Goal: Ask a question: Seek information or help from site administrators or community

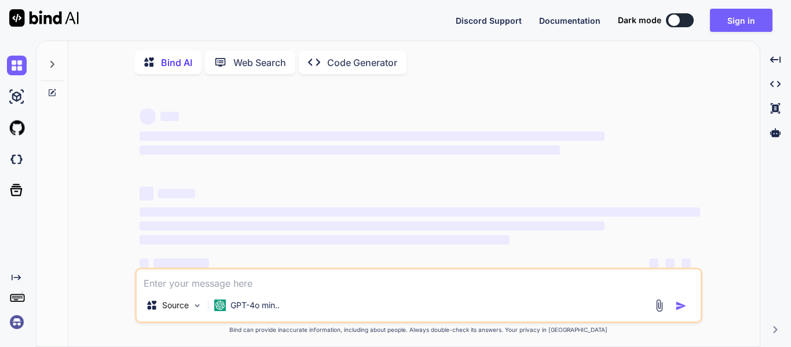
click at [717, 13] on button "Sign in" at bounding box center [741, 20] width 63 height 23
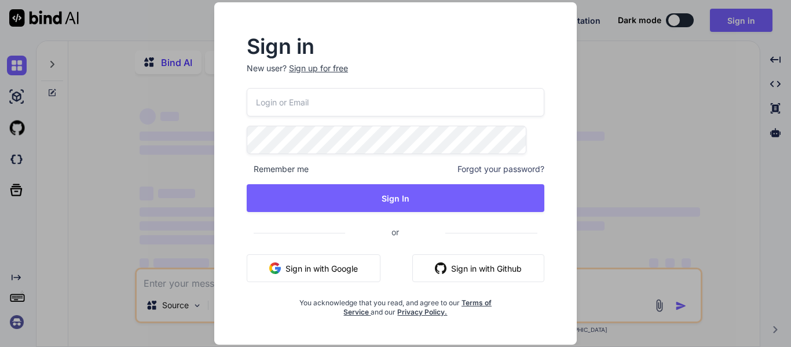
click at [366, 114] on input "email" at bounding box center [396, 102] width 298 height 28
type input "a"
type textarea "x"
type input "[EMAIL_ADDRESS][DOMAIN_NAME]"
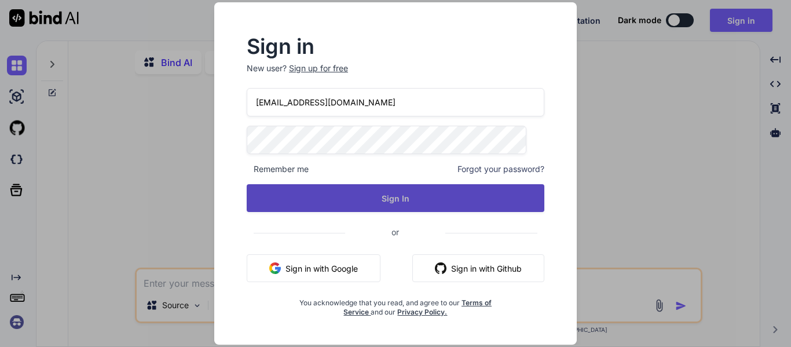
click at [375, 193] on button "Sign In" at bounding box center [396, 198] width 298 height 28
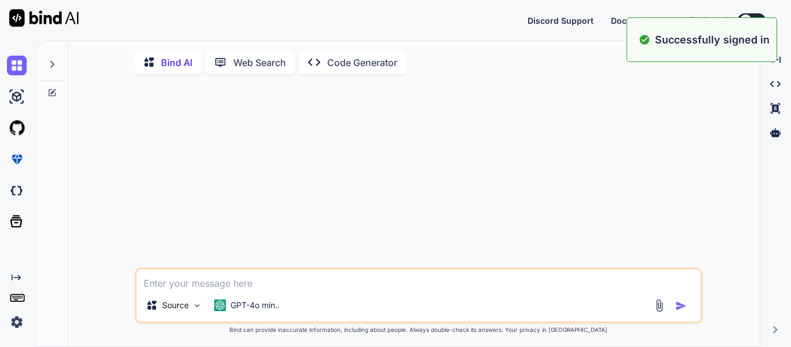
type textarea "x"
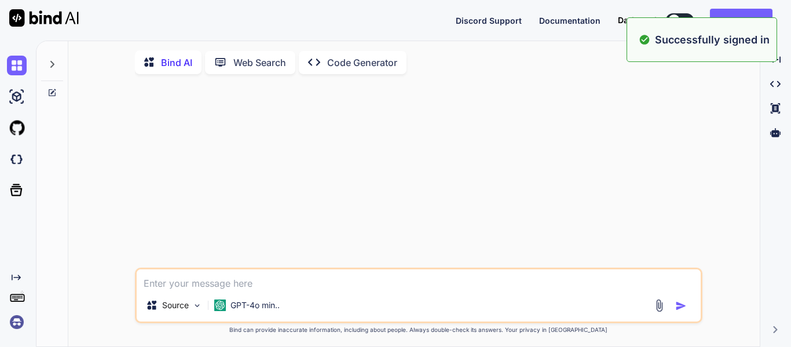
click at [314, 280] on textarea at bounding box center [419, 279] width 564 height 20
paste textarea "This is my current action button : ->addColumn('plan_status', function ($user) …"
type textarea "This is my current action button : ->addColumn('plan_status', function ($user) …"
type textarea "x"
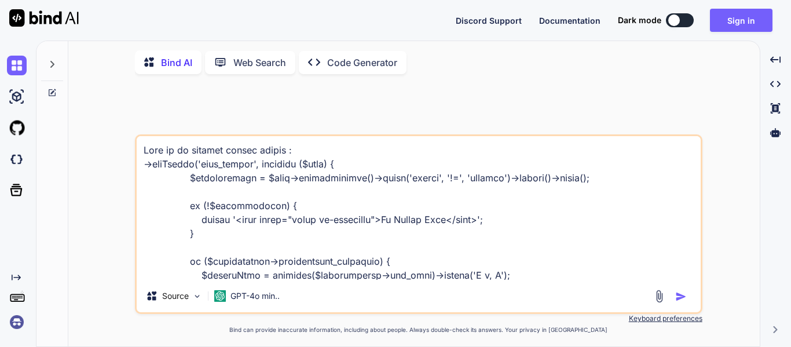
scroll to position [2480, 0]
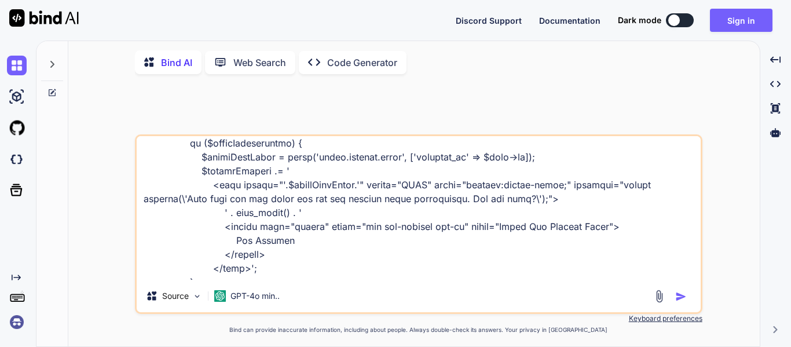
click at [353, 274] on textarea at bounding box center [419, 208] width 564 height 144
type textarea "This is my current action button : ->addColumn('plan_status', function ($user) …"
click at [680, 298] on img "button" at bounding box center [681, 297] width 12 height 12
type textarea "x"
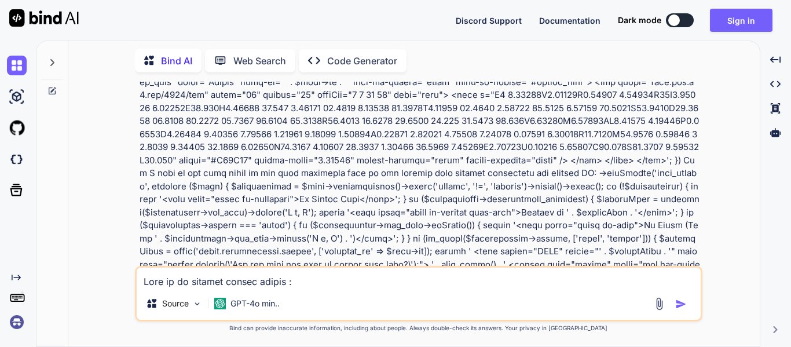
scroll to position [909, 0]
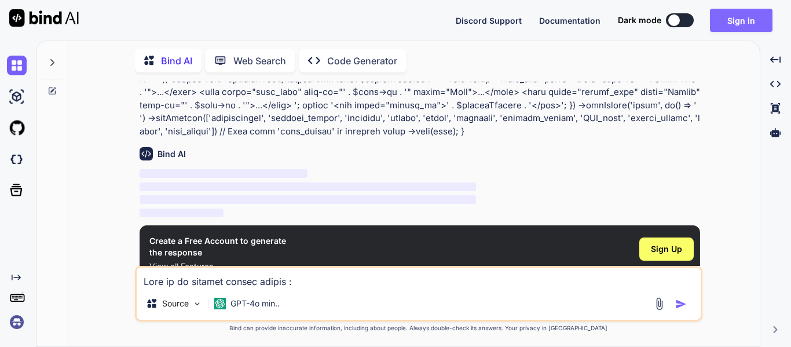
click at [753, 19] on button "Sign in" at bounding box center [741, 20] width 63 height 23
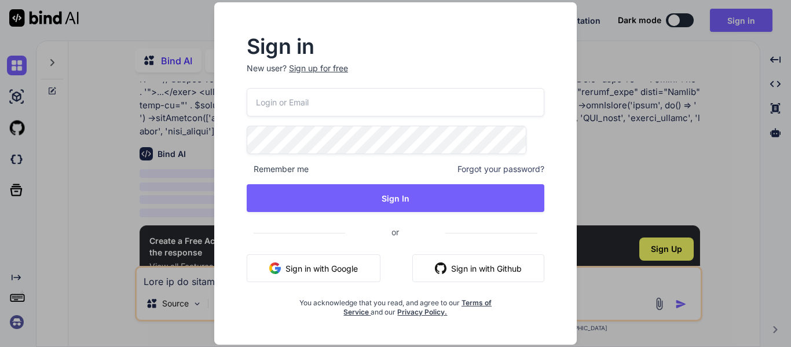
click at [336, 98] on input "email" at bounding box center [396, 102] width 298 height 28
type input "[EMAIL_ADDRESS][DOMAIN_NAME]"
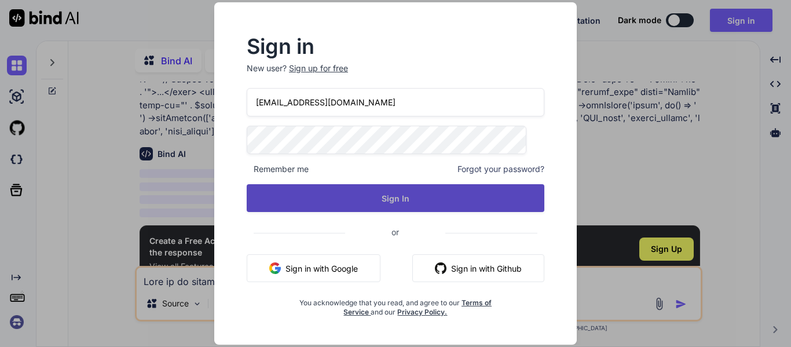
click at [384, 189] on button "Sign In" at bounding box center [396, 198] width 298 height 28
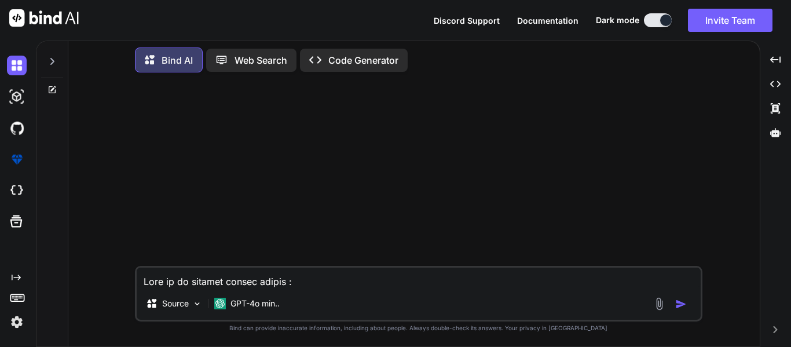
scroll to position [0, 0]
type textarea "x"
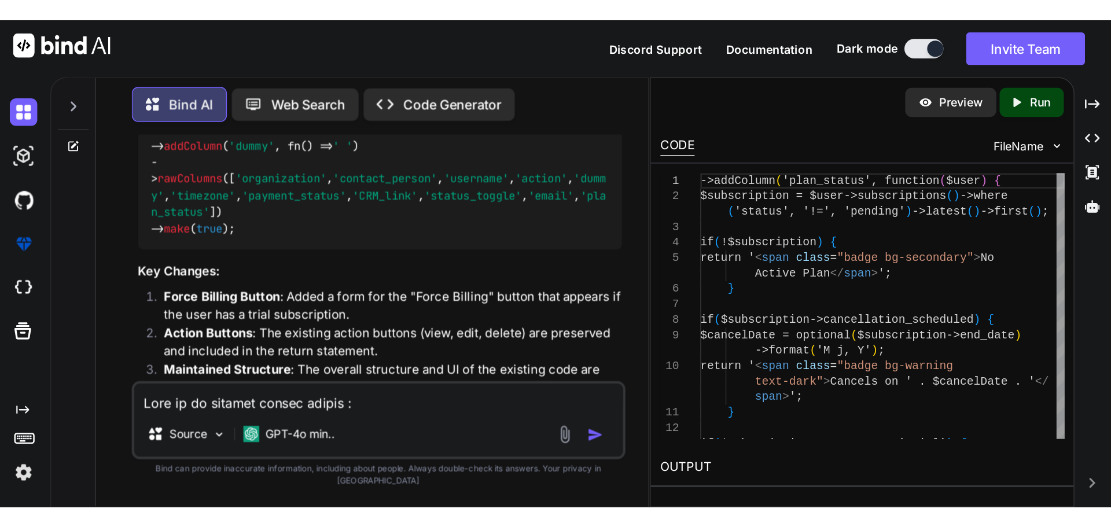
scroll to position [3078, 0]
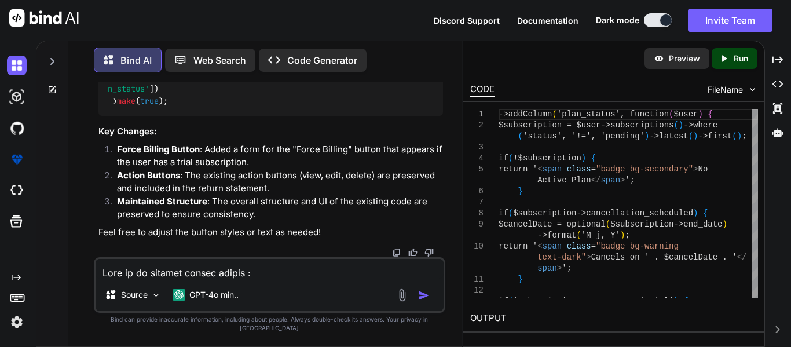
click at [395, 257] on img at bounding box center [396, 252] width 9 height 9
click at [183, 278] on textarea at bounding box center [270, 269] width 348 height 20
click at [52, 57] on icon at bounding box center [51, 61] width 9 height 9
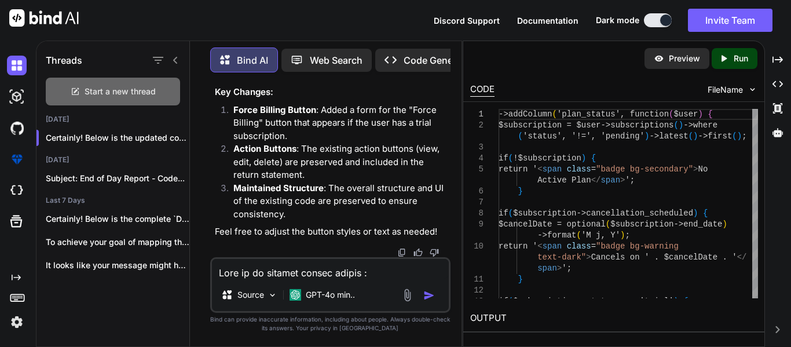
click at [105, 86] on span "Start a new thread" at bounding box center [120, 92] width 71 height 12
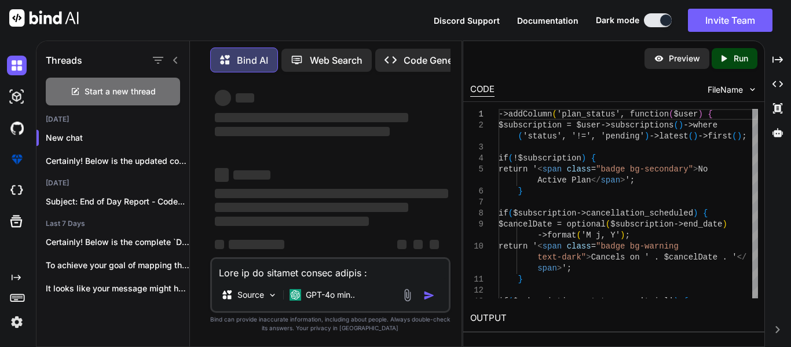
click at [293, 269] on textarea at bounding box center [330, 269] width 237 height 20
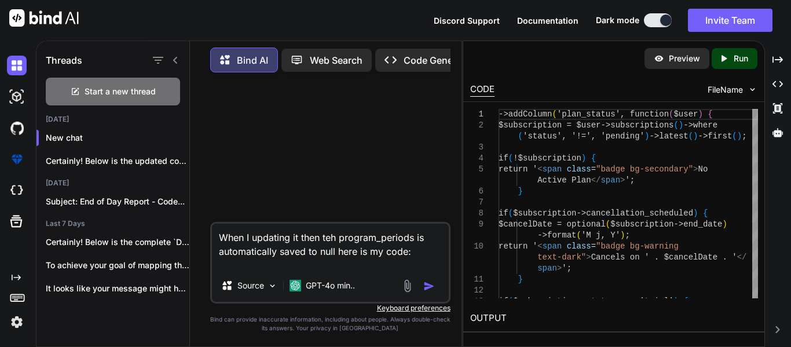
paste textarea "public function update(Request $request, $id) { try { $user = WellifyUser::find…"
type textarea "When I updating it then teh program_periods is automatically saved to null here…"
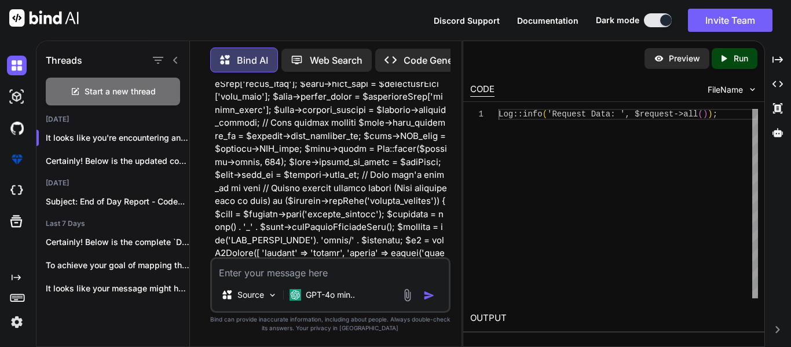
scroll to position [232, 0]
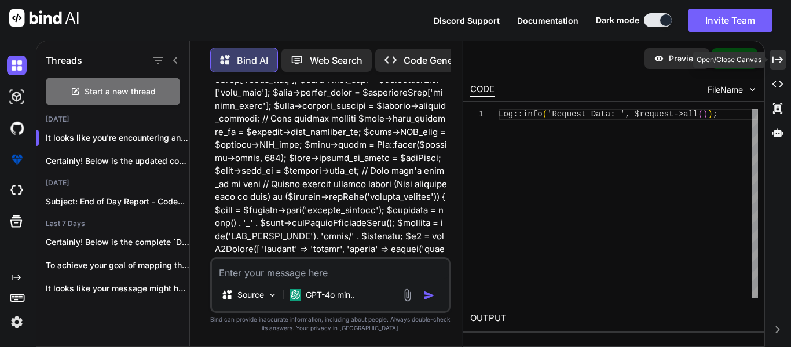
click at [777, 55] on icon "Created with Pixso." at bounding box center [777, 59] width 10 height 10
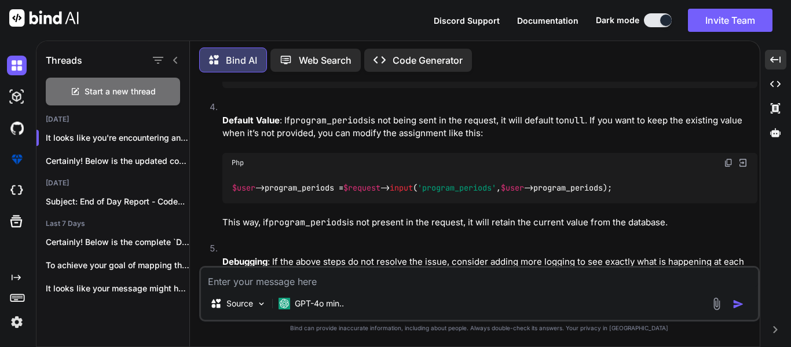
scroll to position [868, 0]
click at [728, 157] on img at bounding box center [728, 161] width 9 height 9
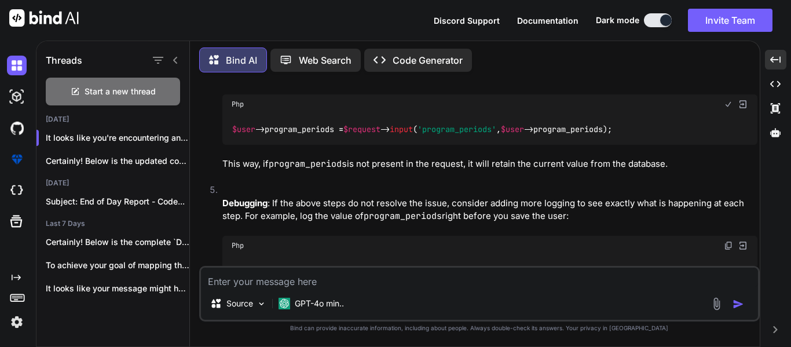
scroll to position [984, 0]
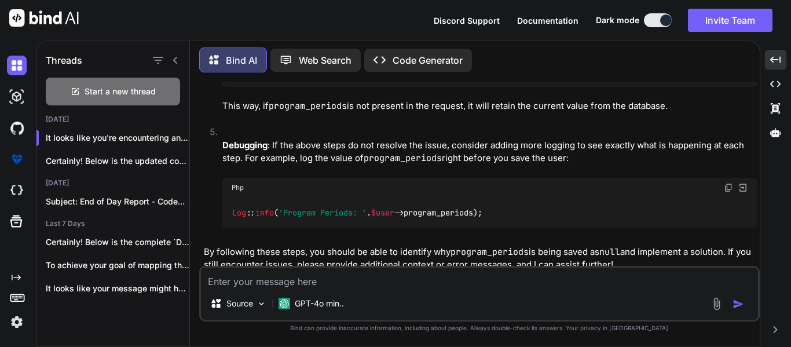
click at [267, 277] on textarea at bounding box center [479, 277] width 557 height 20
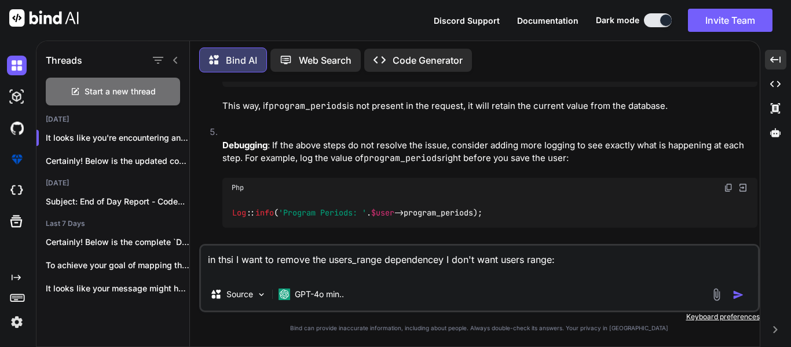
paste textarea "public function plansStore(Request $request) { $request->validate([ 'plan_name'…"
type textarea "in thsi I want to remove the users_range dependencey I don't want users range: …"
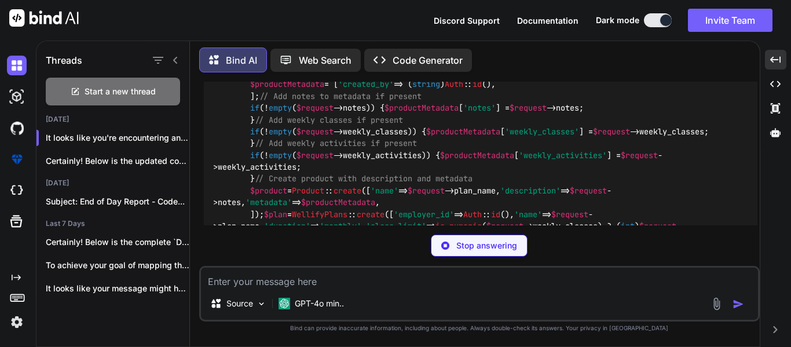
scroll to position [1735, 0]
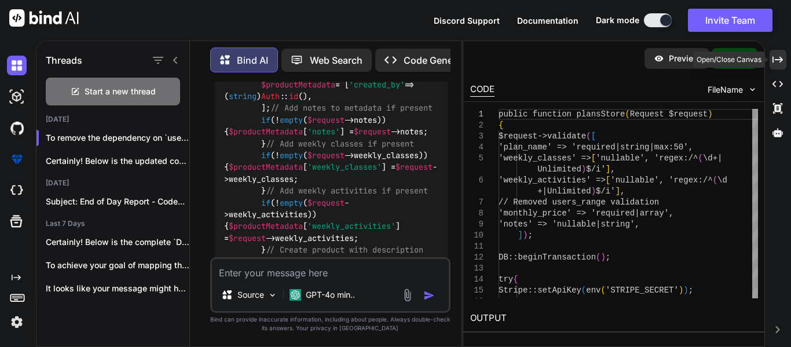
click at [779, 55] on icon "Created with Pixso." at bounding box center [777, 59] width 10 height 10
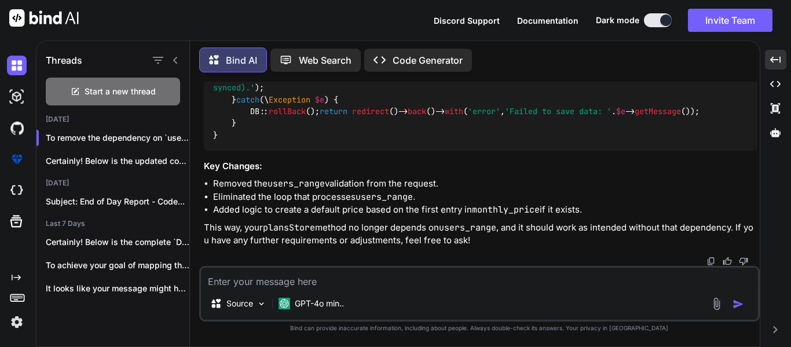
scroll to position [2297, 0]
click at [394, 34] on span "// Update the plan with the created price ID" at bounding box center [384, 29] width 204 height 10
click at [282, 277] on textarea at bounding box center [479, 277] width 557 height 20
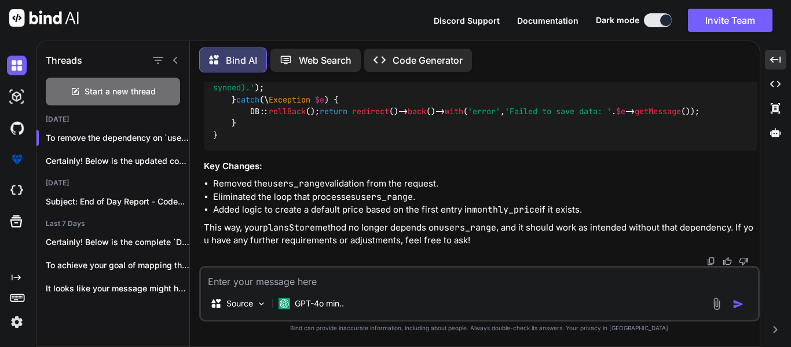
paste textarea "Failed to save data: foreach() argument must be of type array|object, null given"
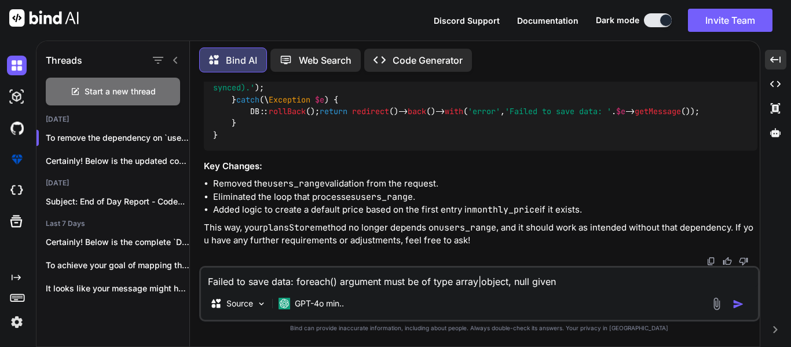
click at [560, 280] on textarea "Failed to save data: foreach() argument must be of type array|object, null given" at bounding box center [479, 277] width 557 height 20
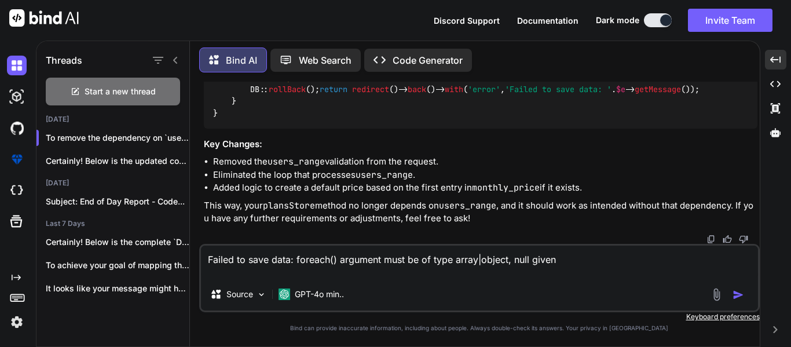
paste textarea "public function plansStore(Request $request) { $request->validate([ 'plan_name'…"
type textarea "Failed to save data: foreach() argument must be of type array|object, null give…"
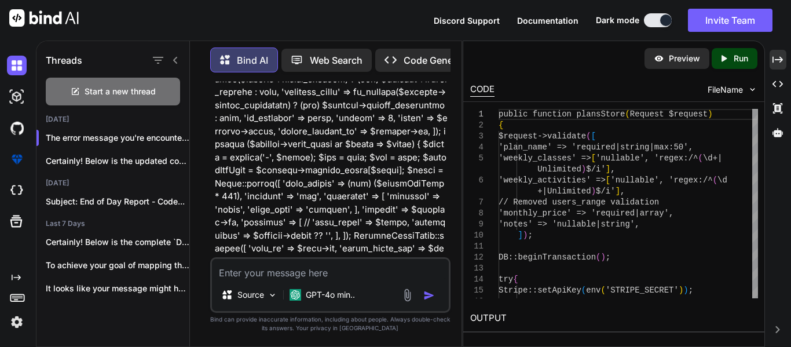
scroll to position [4590, 0]
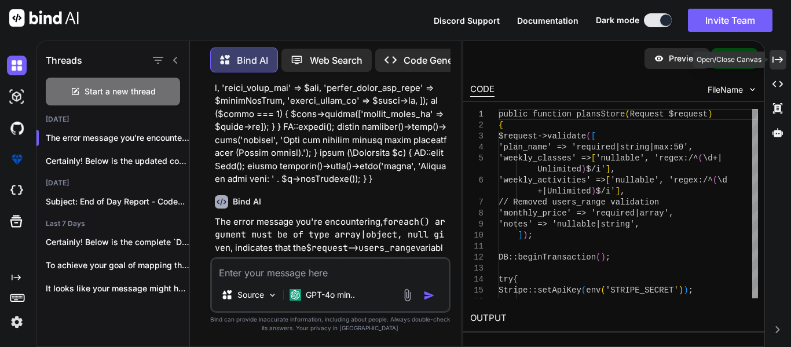
click at [779, 58] on icon "Created with Pixso." at bounding box center [777, 59] width 10 height 10
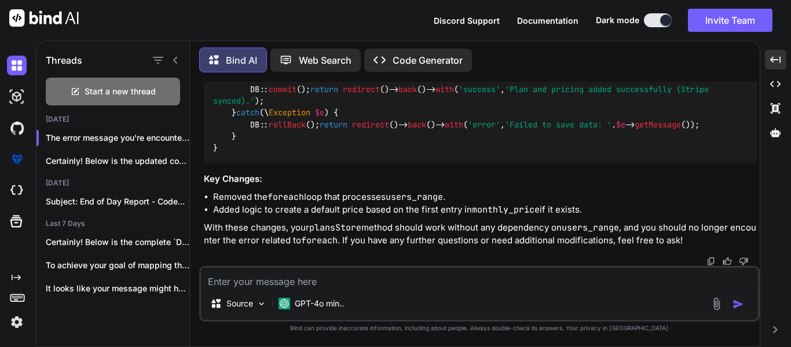
scroll to position [3640, 0]
copy code "if (! empty ( $request ->monthly_price)) { $pricePerUser = $request ->monthly_p…"
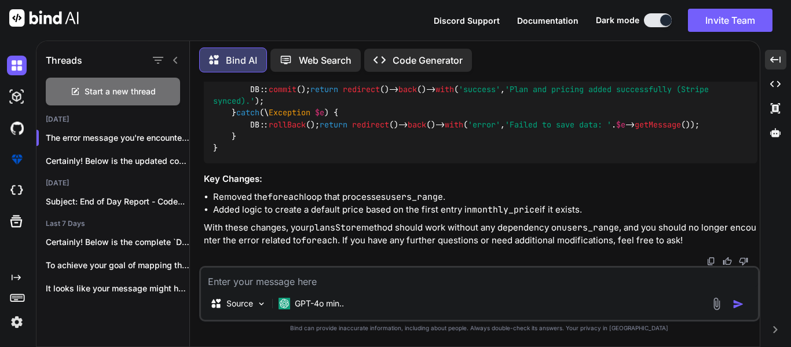
click at [445, 47] on span "// Update the plan with the created price ID" at bounding box center [384, 41] width 204 height 10
click at [381, 284] on textarea at bounding box center [479, 277] width 557 height 20
type textarea "Will it effect anything else"
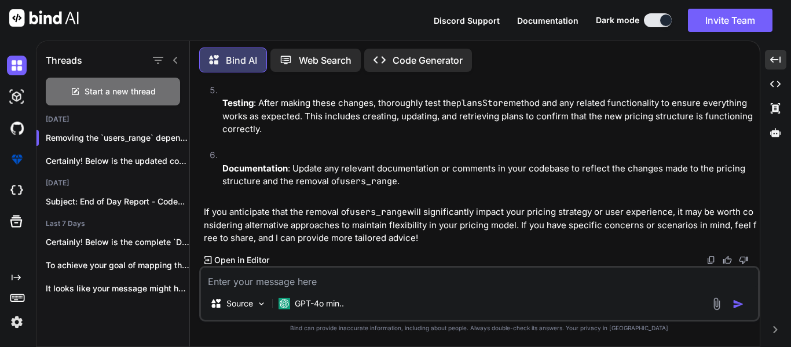
scroll to position [4232, 0]
click at [485, 274] on textarea at bounding box center [479, 277] width 557 height 20
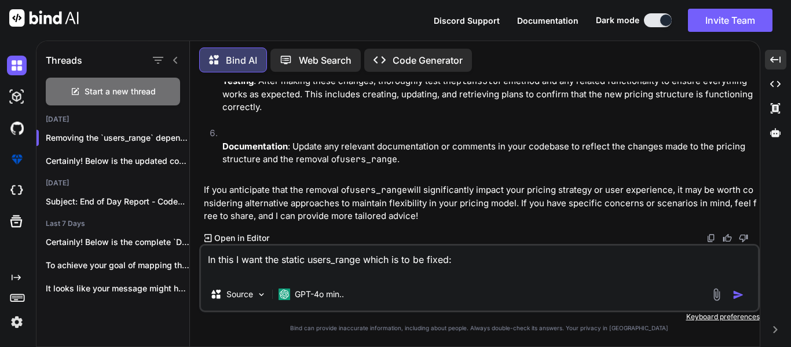
paste textarea "foreach ($request->users_range as $index => $range) { $parts = explode('-', $ra…"
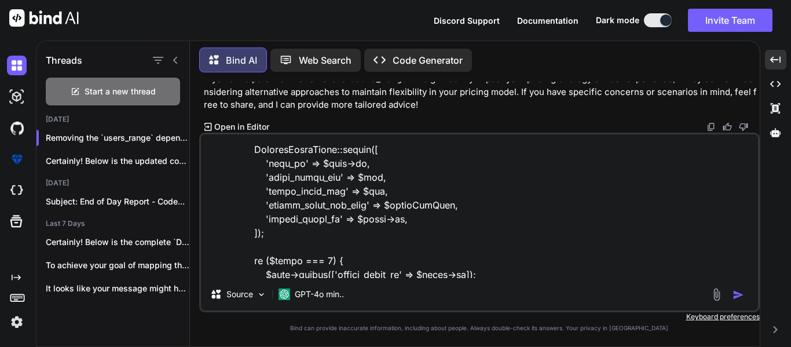
scroll to position [318, 0]
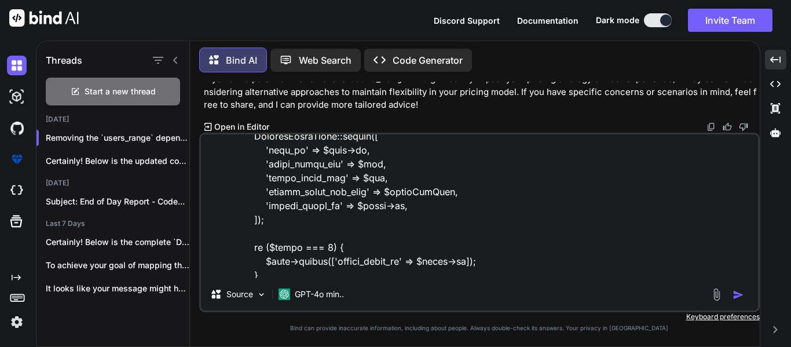
type textarea "In this I want the static users_range which is to be fixed: foreach ($request->…"
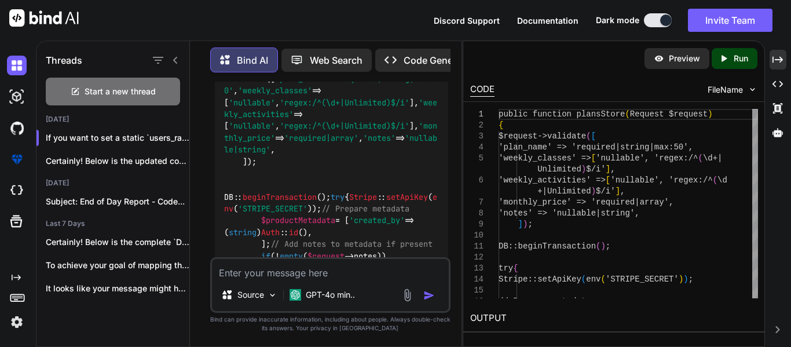
scroll to position [7479, 0]
